Goal: Find specific page/section: Find specific page/section

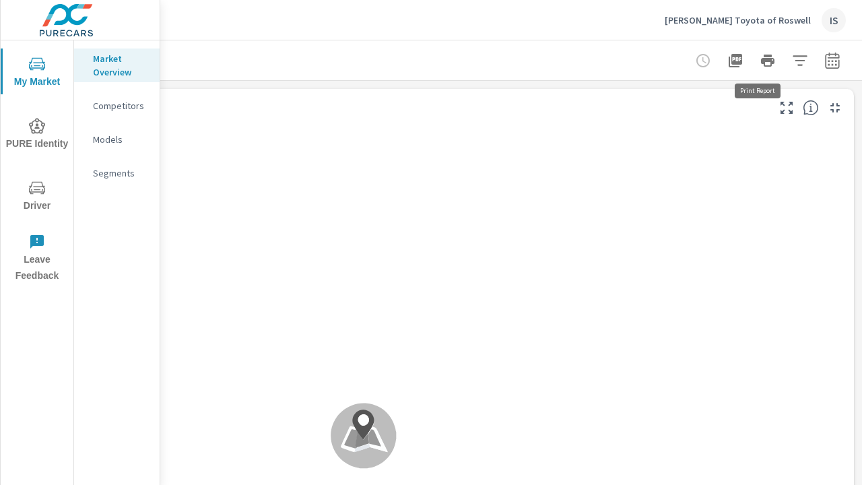
scroll to position [1, 0]
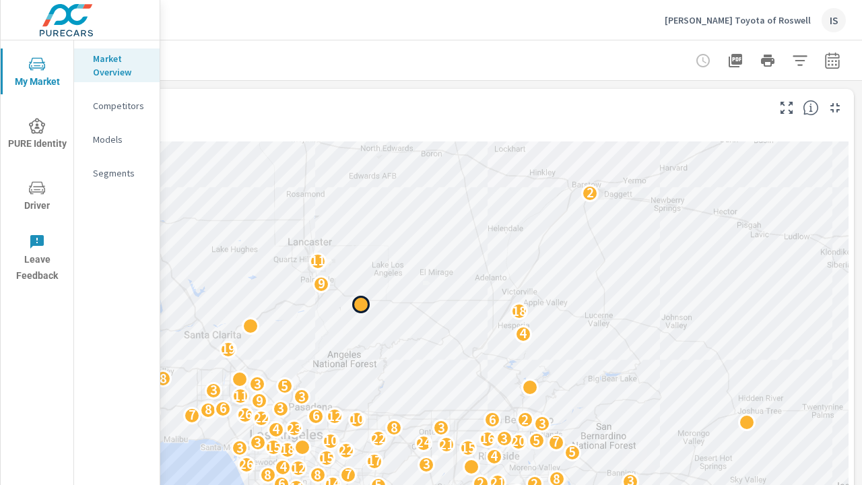
click at [356, 306] on div at bounding box center [361, 305] width 18 height 18
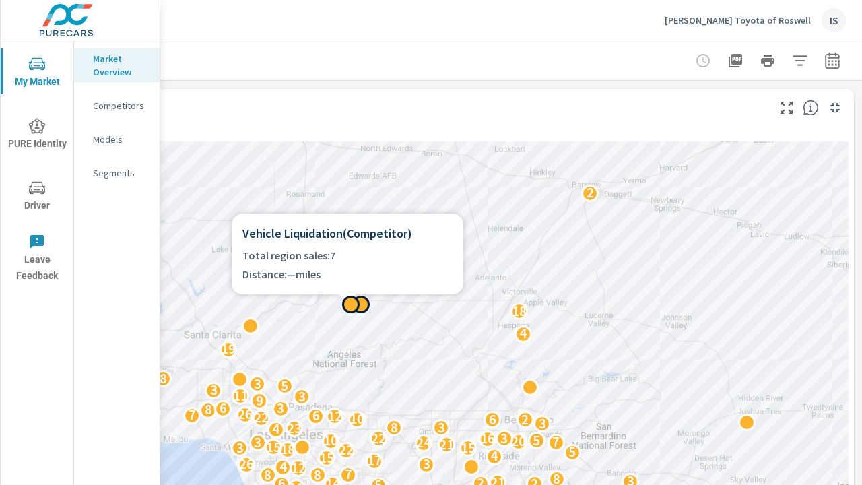
click at [350, 306] on div at bounding box center [351, 305] width 18 height 18
click at [351, 305] on div at bounding box center [351, 305] width 18 height 18
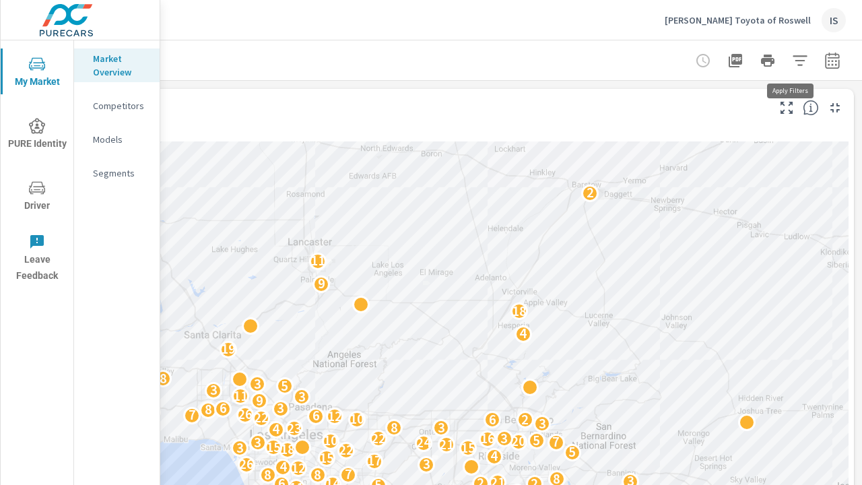
click at [793, 62] on icon "button" at bounding box center [800, 61] width 16 height 16
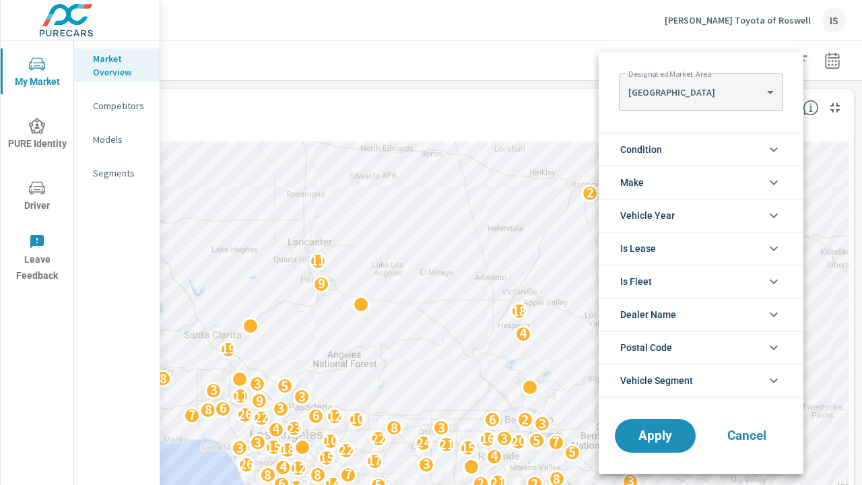
click at [755, 430] on span "Cancel" at bounding box center [747, 436] width 54 height 12
